Goal: Navigation & Orientation: Find specific page/section

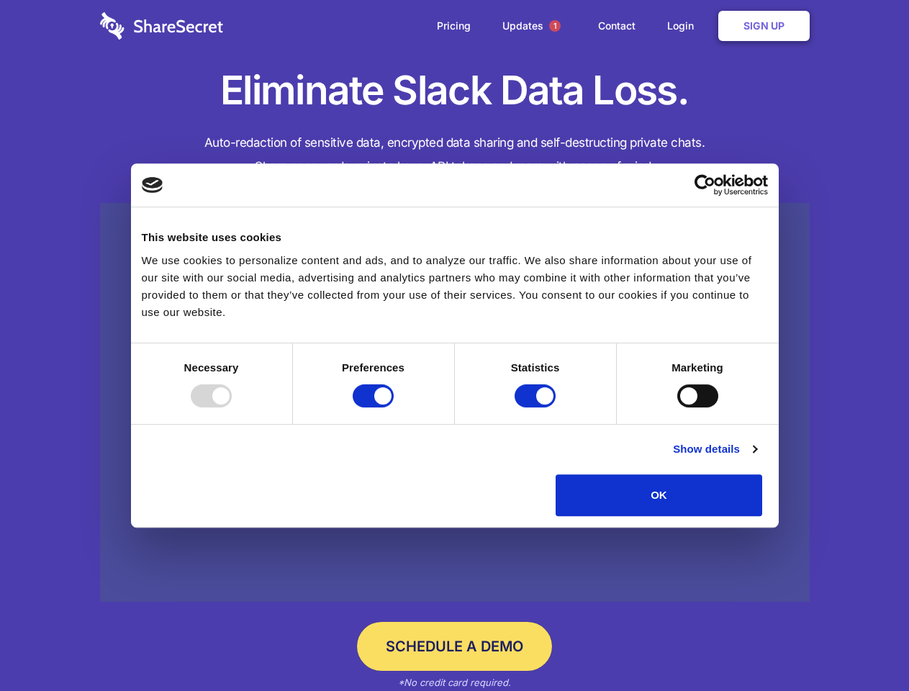
click at [232, 408] on div at bounding box center [211, 395] width 41 height 23
click at [394, 408] on input "Preferences" at bounding box center [373, 395] width 41 height 23
checkbox input "false"
click at [537, 408] on input "Statistics" at bounding box center [535, 395] width 41 height 23
checkbox input "false"
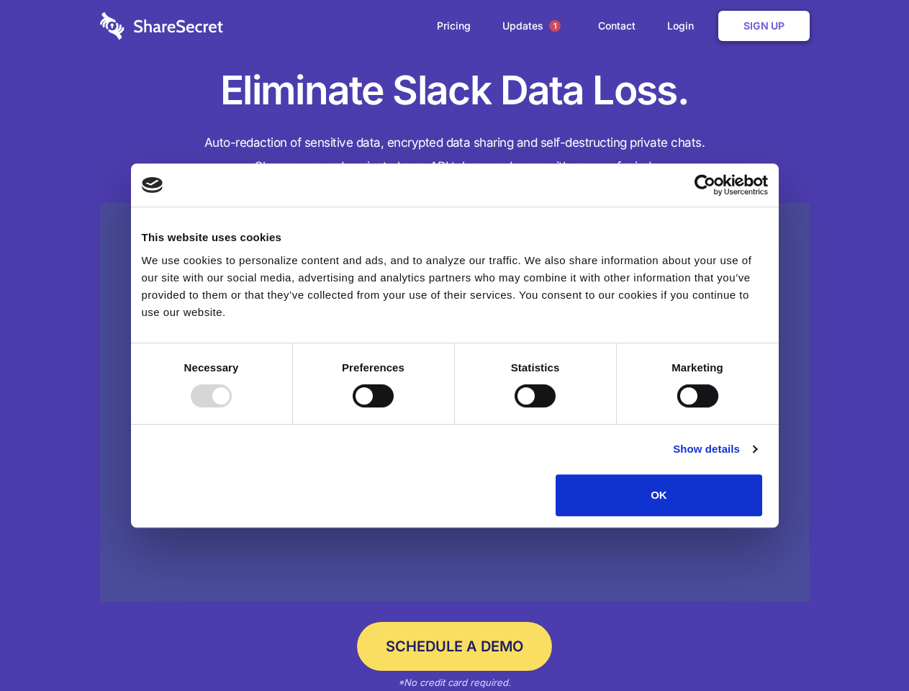
click at [678, 408] on input "Marketing" at bounding box center [698, 395] width 41 height 23
checkbox input "true"
click at [757, 458] on link "Show details" at bounding box center [715, 449] width 84 height 17
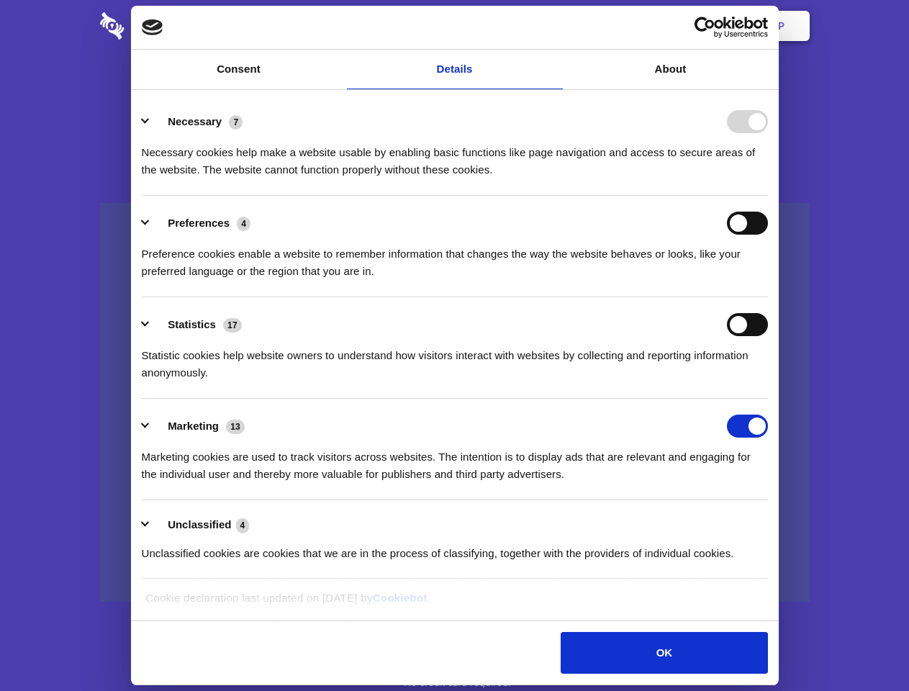
click at [768, 399] on li "Statistics 17 Statistic cookies help website owners to understand how visitors …" at bounding box center [455, 348] width 626 height 102
click at [554, 26] on span "1" at bounding box center [555, 26] width 12 height 12
